Goal: Information Seeking & Learning: Learn about a topic

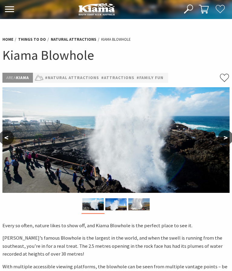
click at [223, 139] on button ">" at bounding box center [225, 137] width 15 height 14
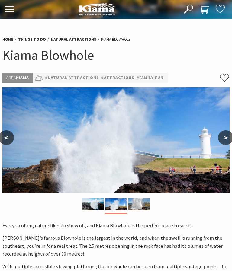
click at [222, 139] on button ">" at bounding box center [225, 137] width 15 height 14
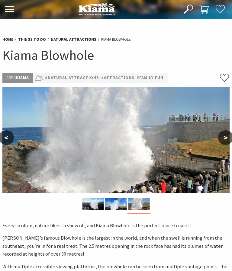
click at [222, 144] on img at bounding box center [115, 140] width 227 height 106
click at [221, 143] on button ">" at bounding box center [225, 137] width 15 height 14
click at [220, 140] on button ">" at bounding box center [225, 137] width 15 height 14
click at [223, 140] on button ">" at bounding box center [225, 137] width 15 height 14
click at [10, 141] on button "<" at bounding box center [6, 137] width 15 height 14
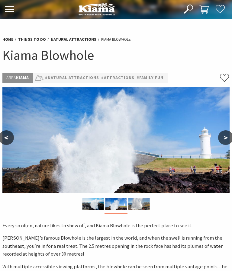
click at [10, 133] on button "<" at bounding box center [6, 137] width 15 height 14
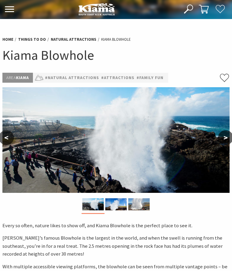
click at [8, 136] on button "<" at bounding box center [6, 137] width 15 height 14
click at [7, 134] on button "<" at bounding box center [6, 137] width 15 height 14
click at [10, 137] on button "<" at bounding box center [6, 137] width 15 height 14
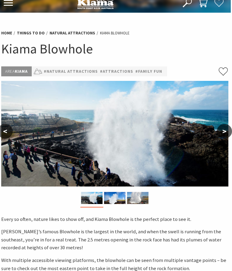
scroll to position [0, 1]
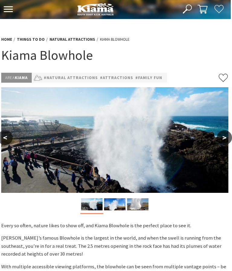
click at [7, 135] on button "<" at bounding box center [5, 137] width 15 height 14
click at [9, 134] on button "<" at bounding box center [5, 137] width 15 height 14
click at [9, 138] on button "<" at bounding box center [5, 137] width 15 height 14
click at [223, 138] on button ">" at bounding box center [224, 137] width 15 height 14
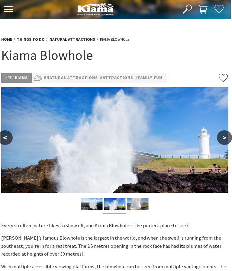
click at [224, 135] on button ">" at bounding box center [224, 137] width 15 height 14
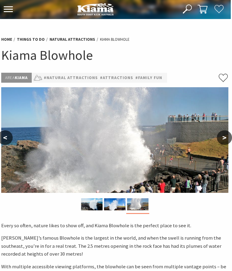
click at [222, 139] on button ">" at bounding box center [224, 137] width 15 height 14
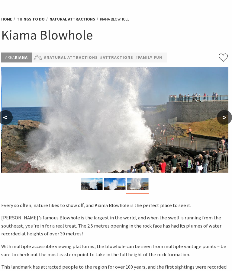
click at [5, 116] on button "<" at bounding box center [5, 117] width 15 height 14
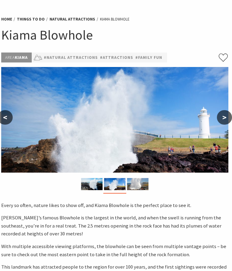
scroll to position [20, 1]
click at [9, 115] on button "<" at bounding box center [5, 117] width 15 height 14
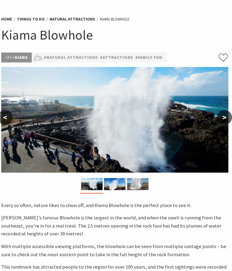
click at [9, 119] on button "<" at bounding box center [5, 117] width 15 height 14
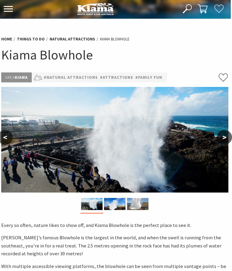
scroll to position [0, 1]
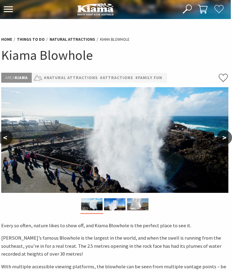
click at [9, 139] on button "<" at bounding box center [5, 137] width 15 height 14
click at [215, 133] on img at bounding box center [114, 140] width 227 height 106
click at [225, 134] on button ">" at bounding box center [224, 137] width 15 height 14
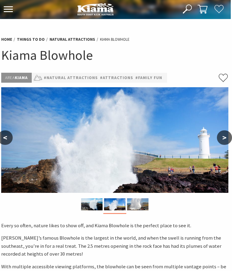
click at [218, 139] on button ">" at bounding box center [224, 137] width 15 height 14
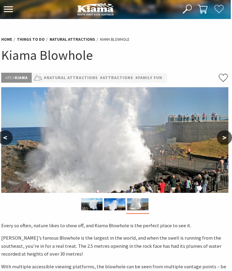
click at [210, 139] on img at bounding box center [114, 140] width 227 height 106
click at [224, 132] on button ">" at bounding box center [224, 137] width 15 height 14
click at [213, 141] on img at bounding box center [114, 140] width 227 height 106
click at [202, 145] on img at bounding box center [114, 140] width 227 height 106
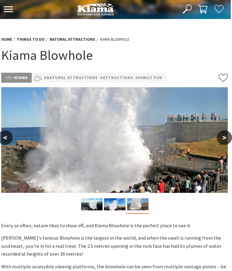
click at [188, 167] on img at bounding box center [114, 140] width 227 height 106
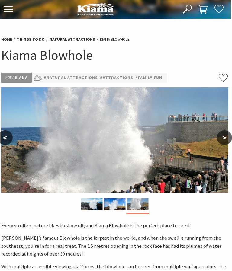
click at [51, 163] on img at bounding box center [114, 140] width 227 height 106
click at [207, 142] on img at bounding box center [114, 140] width 227 height 106
click at [212, 134] on img at bounding box center [114, 140] width 227 height 106
click at [219, 128] on img at bounding box center [114, 140] width 227 height 106
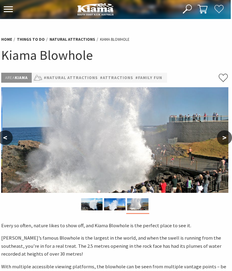
click at [223, 131] on button ">" at bounding box center [224, 137] width 15 height 14
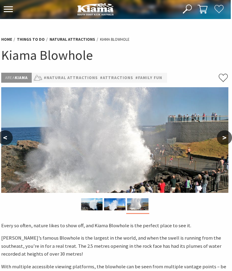
click at [215, 145] on img at bounding box center [114, 140] width 227 height 106
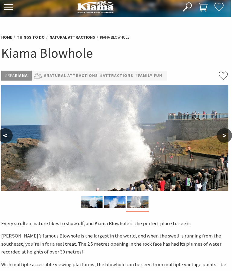
scroll to position [3, 1]
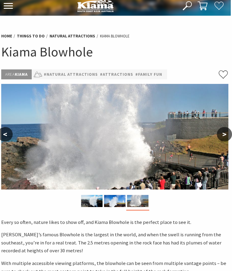
click at [85, 149] on img at bounding box center [114, 137] width 227 height 106
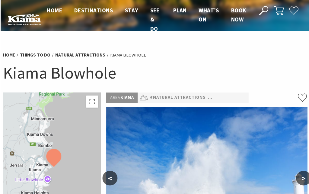
scroll to position [0, 0]
